Goal: Information Seeking & Learning: Learn about a topic

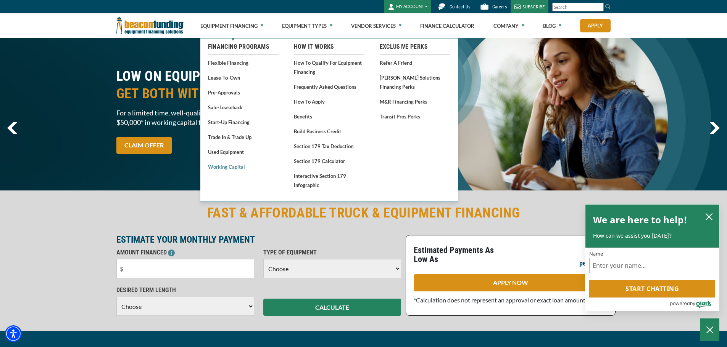
click at [225, 168] on body "Skip to main content Enable accessibility for low vision Open the accessibility…" at bounding box center [363, 173] width 727 height 347
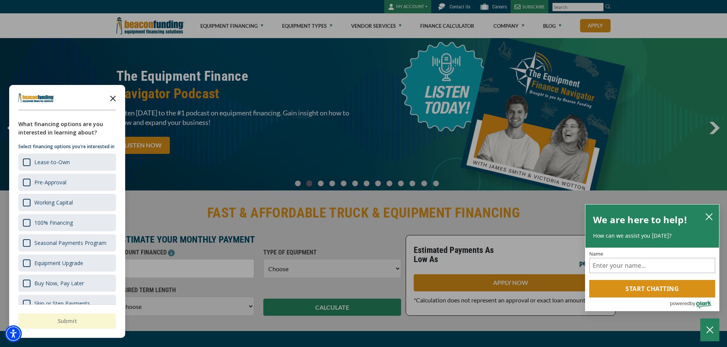
click at [116, 97] on icon "Close the survey" at bounding box center [112, 97] width 15 height 15
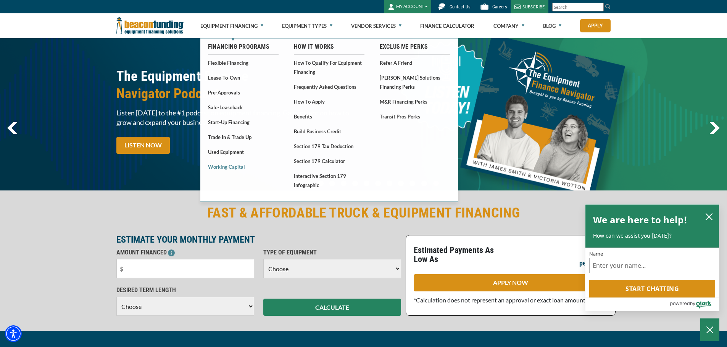
click at [220, 166] on link "Working Capital" at bounding box center [243, 167] width 71 height 10
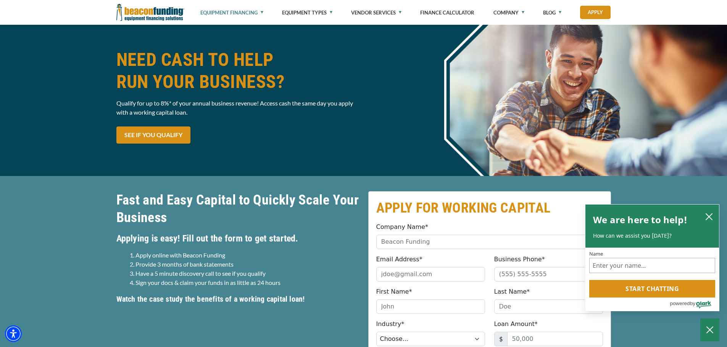
scroll to position [76, 0]
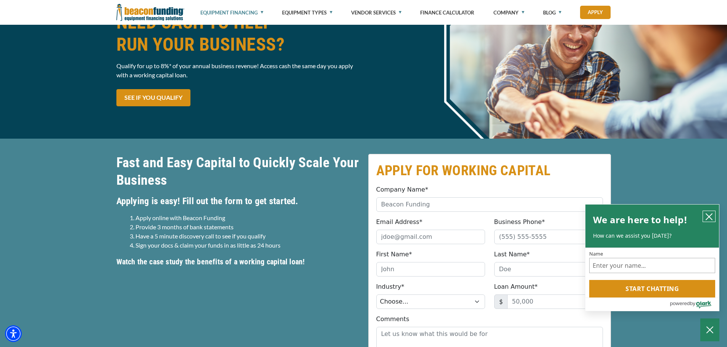
click at [712, 215] on icon "close chatbox" at bounding box center [709, 217] width 8 height 8
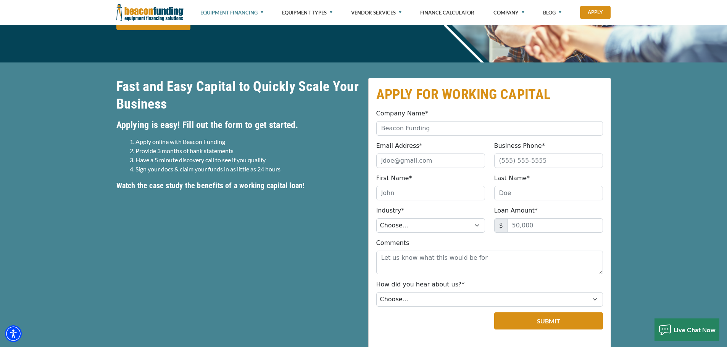
scroll to position [191, 0]
